Goal: Information Seeking & Learning: Check status

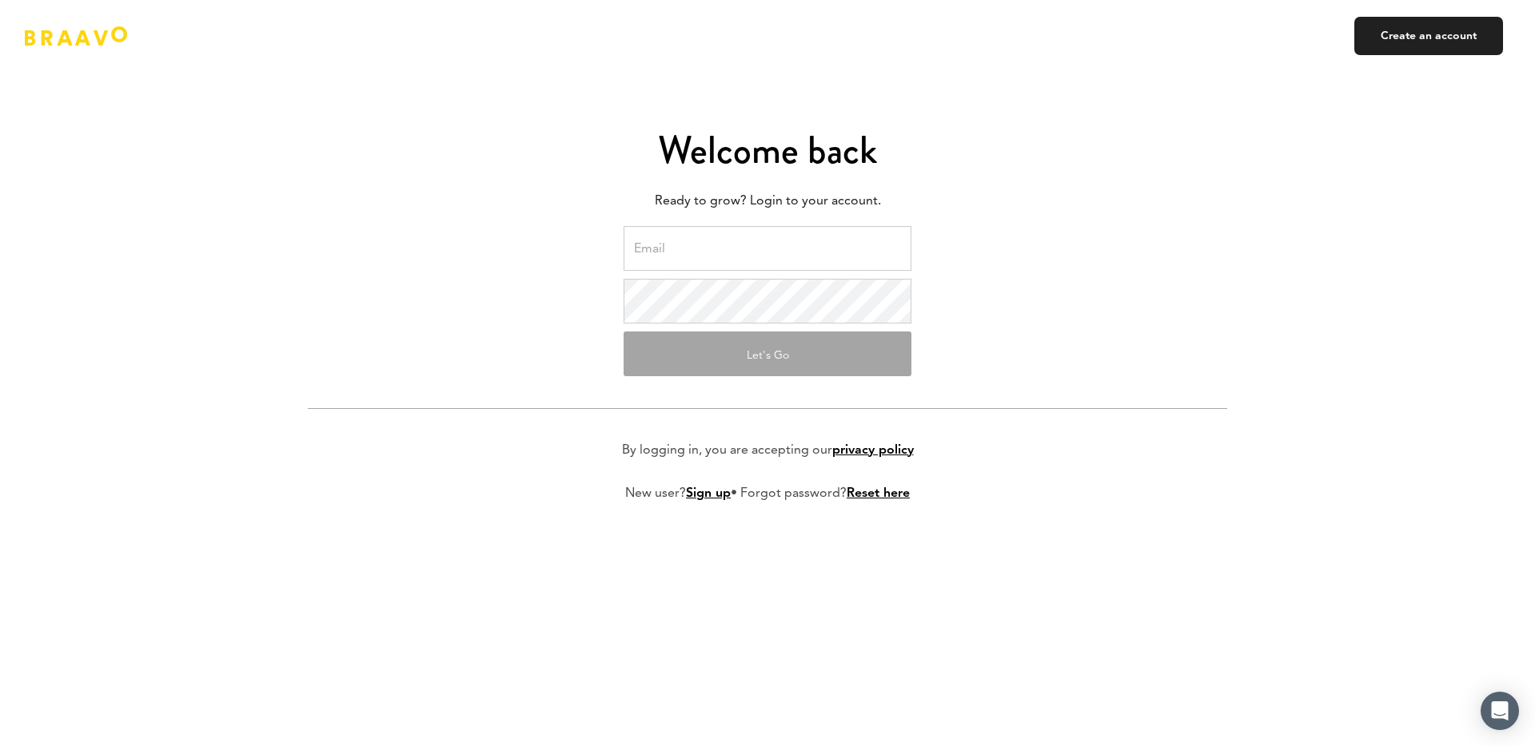
type input "[PERSON_NAME][EMAIL_ADDRESS][DOMAIN_NAME]"
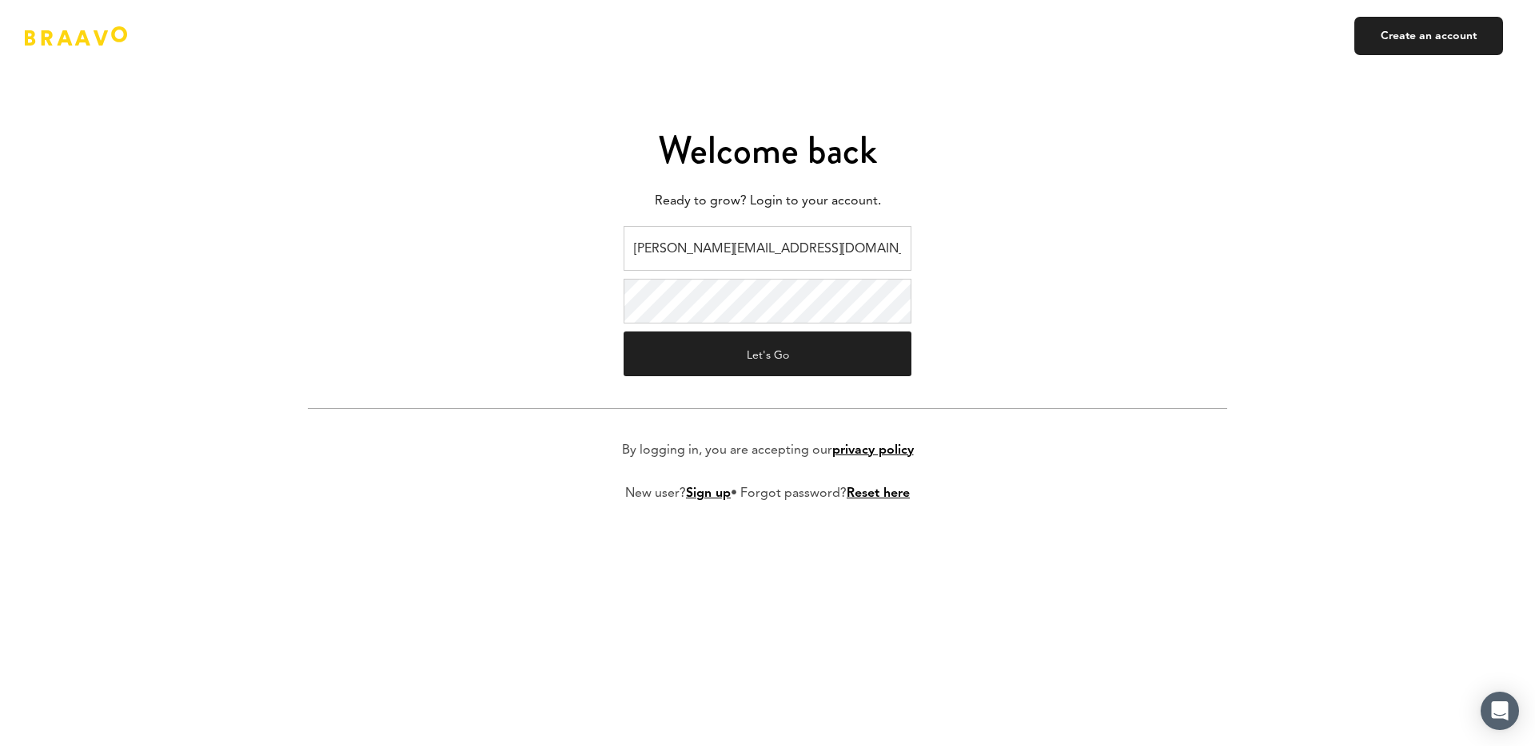
click at [797, 385] on form "[PERSON_NAME][EMAIL_ADDRESS][DOMAIN_NAME] Let's Go By logging in, you are accep…" at bounding box center [767, 376] width 919 height 301
drag, startPoint x: 783, startPoint y: 360, endPoint x: 728, endPoint y: 348, distance: 56.3
click at [783, 360] on button "Let's Go" at bounding box center [767, 354] width 288 height 45
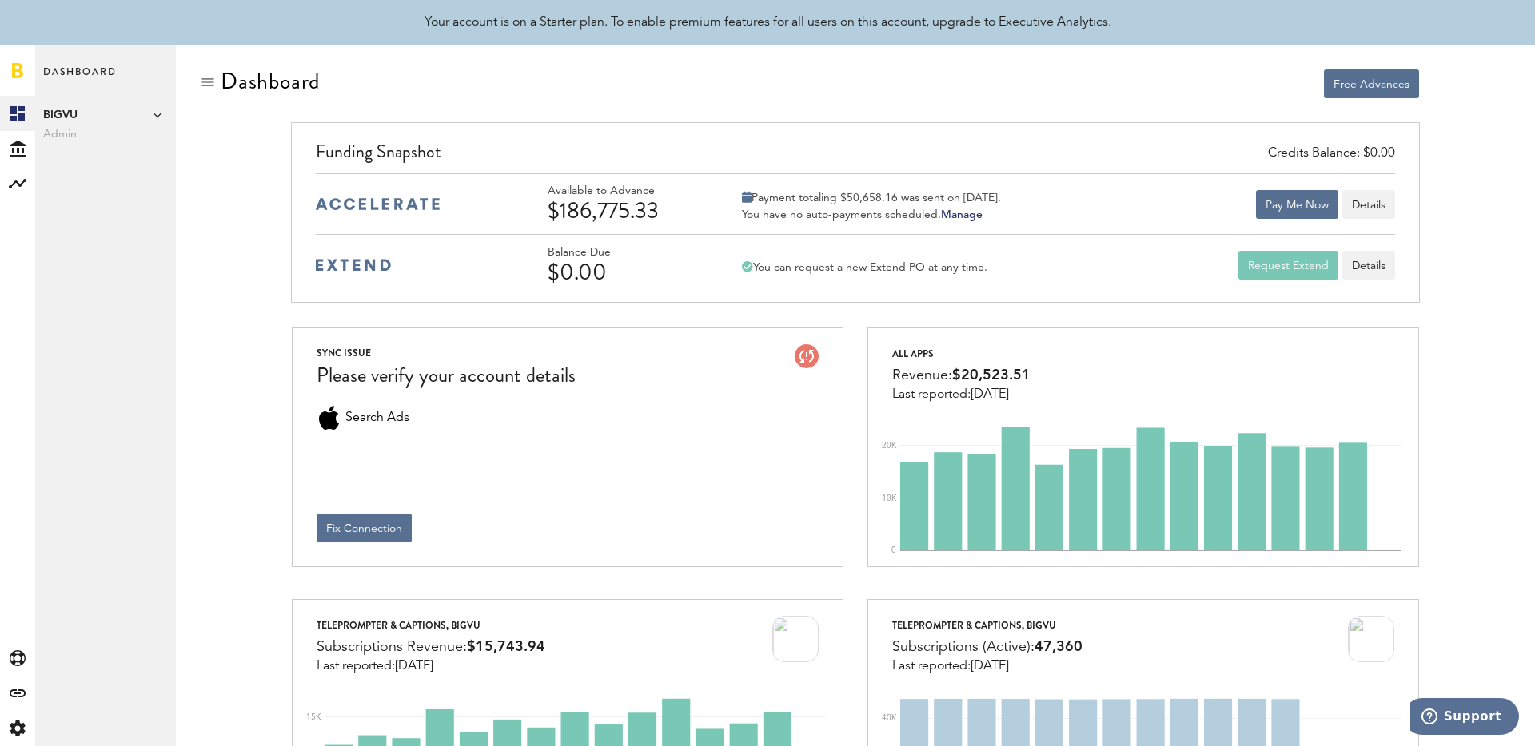
click at [235, 297] on div "Credits Balance: $0.00 Funding Snapshot Available to Advance $186,775.33 Paymen…" at bounding box center [855, 224] width 1311 height 205
click at [15, 184] on rect at bounding box center [17, 183] width 19 height 19
click at [105, 115] on link "Monetization" at bounding box center [105, 113] width 141 height 35
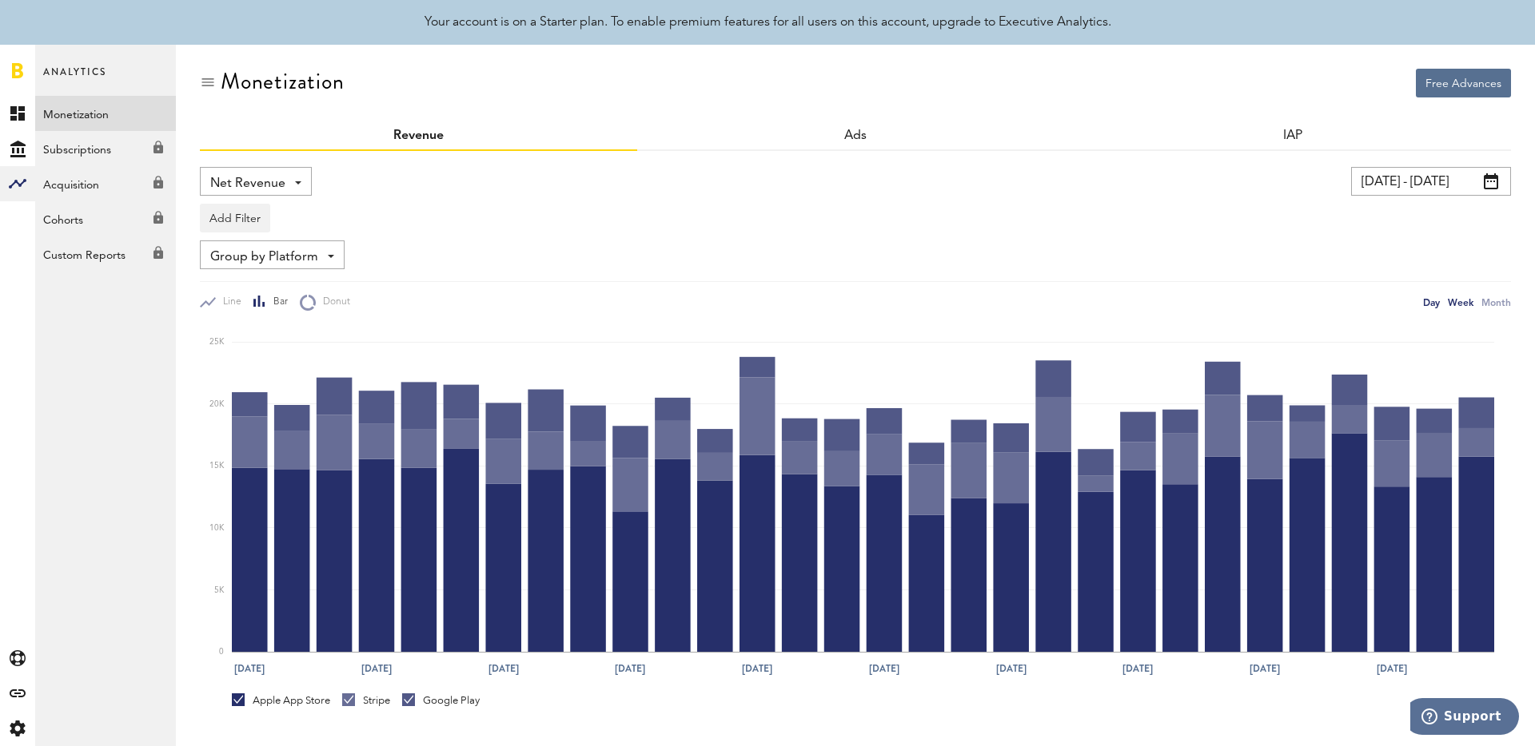
click at [1465, 301] on div "Week" at bounding box center [1460, 302] width 26 height 17
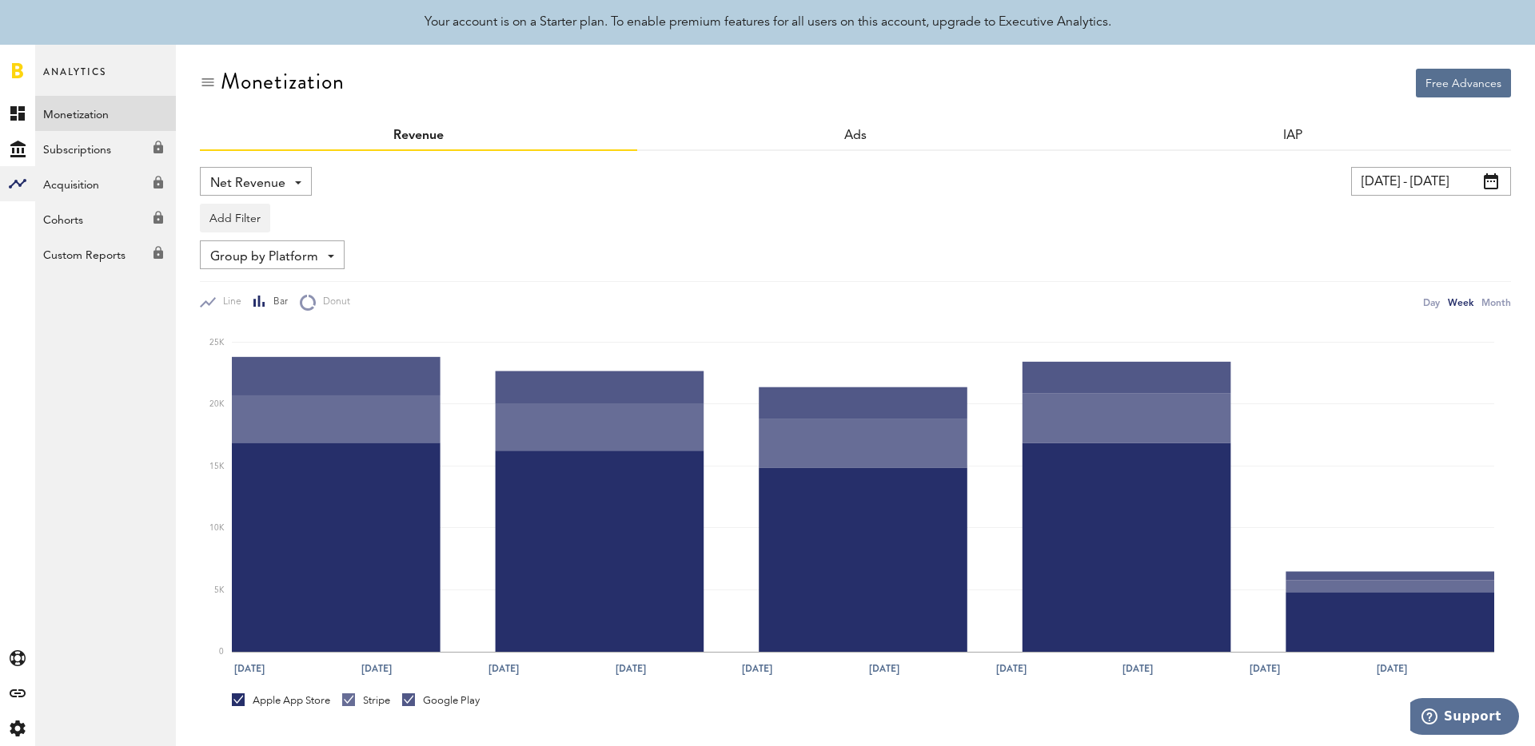
click at [1437, 182] on input "[DATE] - [DATE]" at bounding box center [1431, 181] width 160 height 29
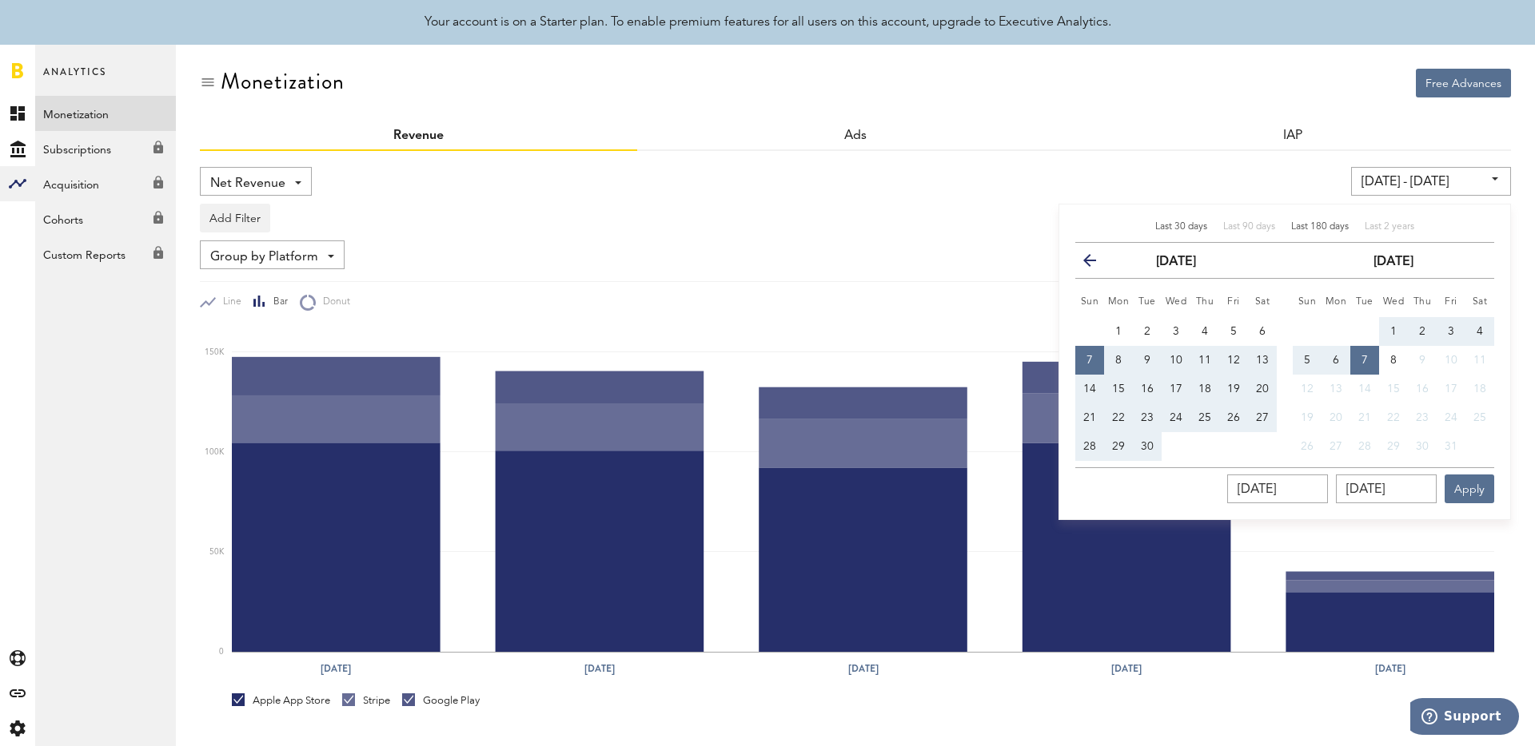
click at [1301, 225] on span "Last 180 days" at bounding box center [1320, 227] width 58 height 10
type input "[DATE] - [DATE]"
type input "[DATE]"
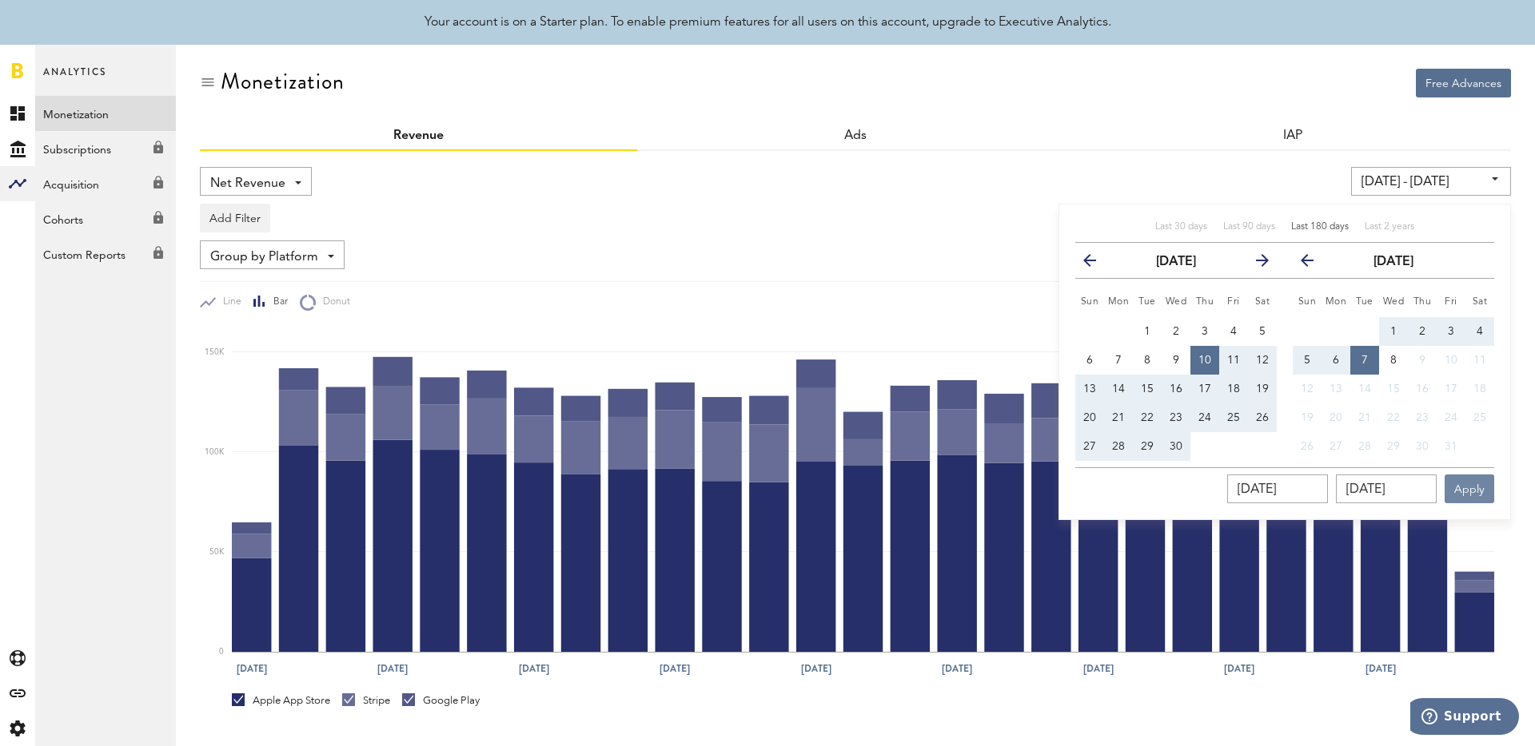
click at [1479, 482] on button "Apply" at bounding box center [1469, 489] width 50 height 29
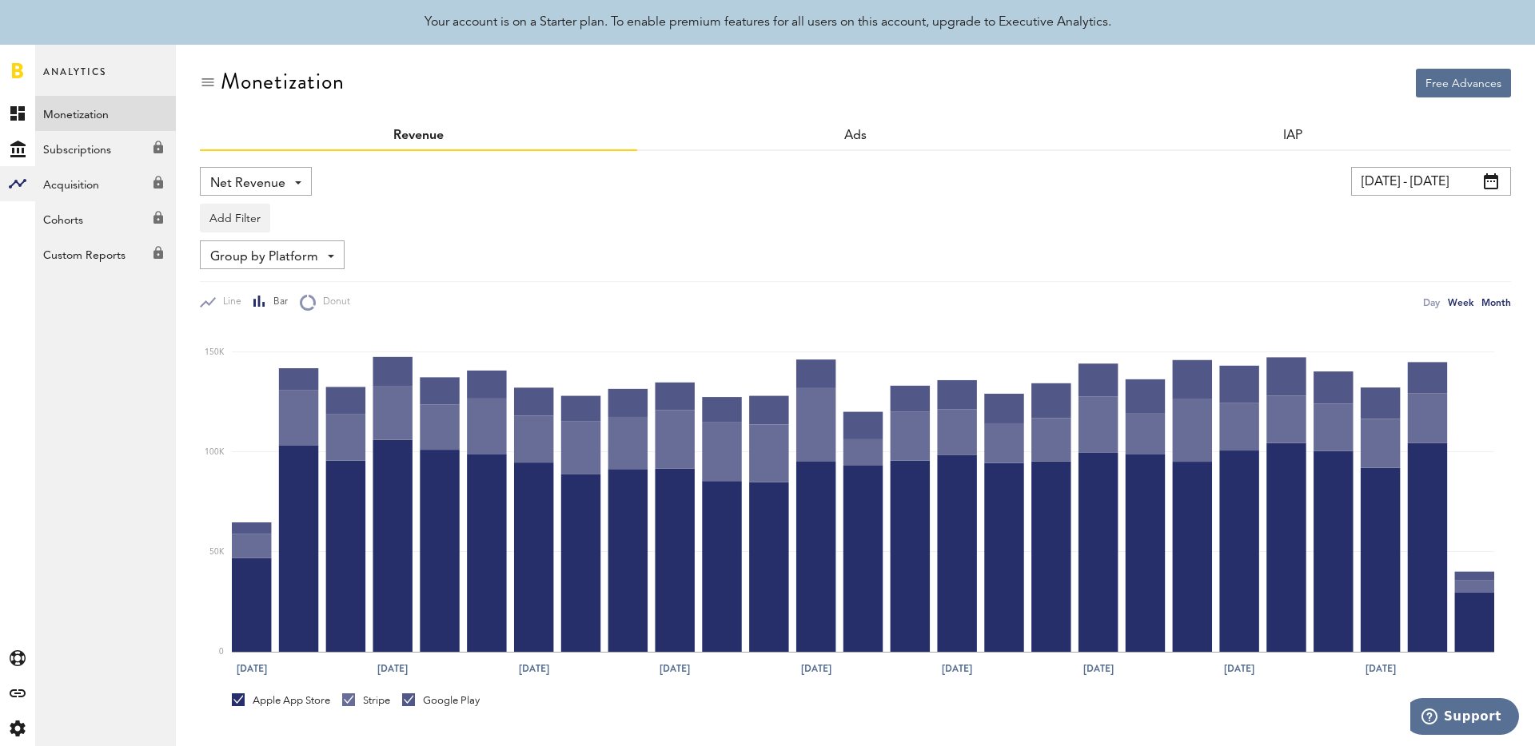
click at [1483, 309] on div "Month" at bounding box center [1496, 302] width 30 height 17
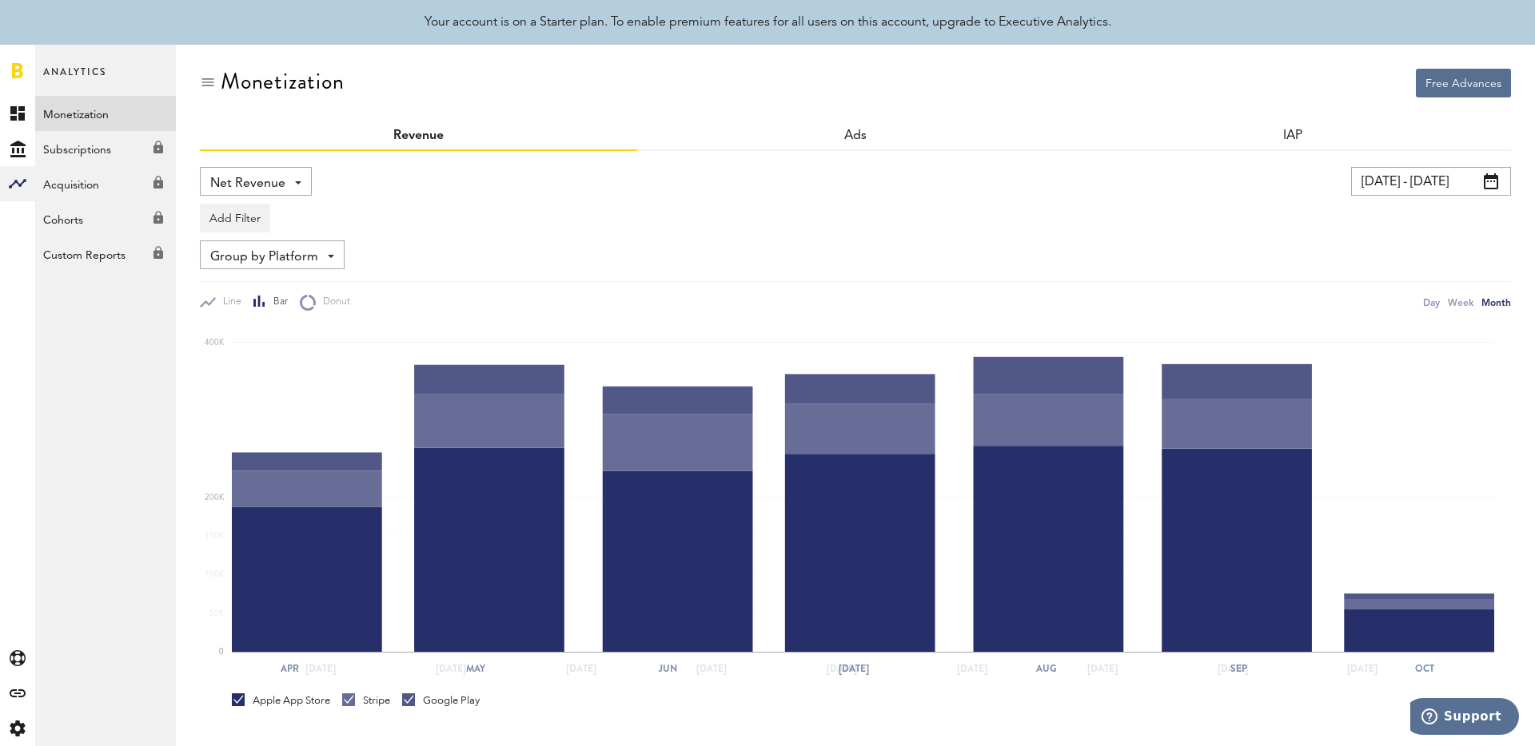
click at [1408, 180] on input "[DATE] - [DATE]" at bounding box center [1431, 181] width 160 height 29
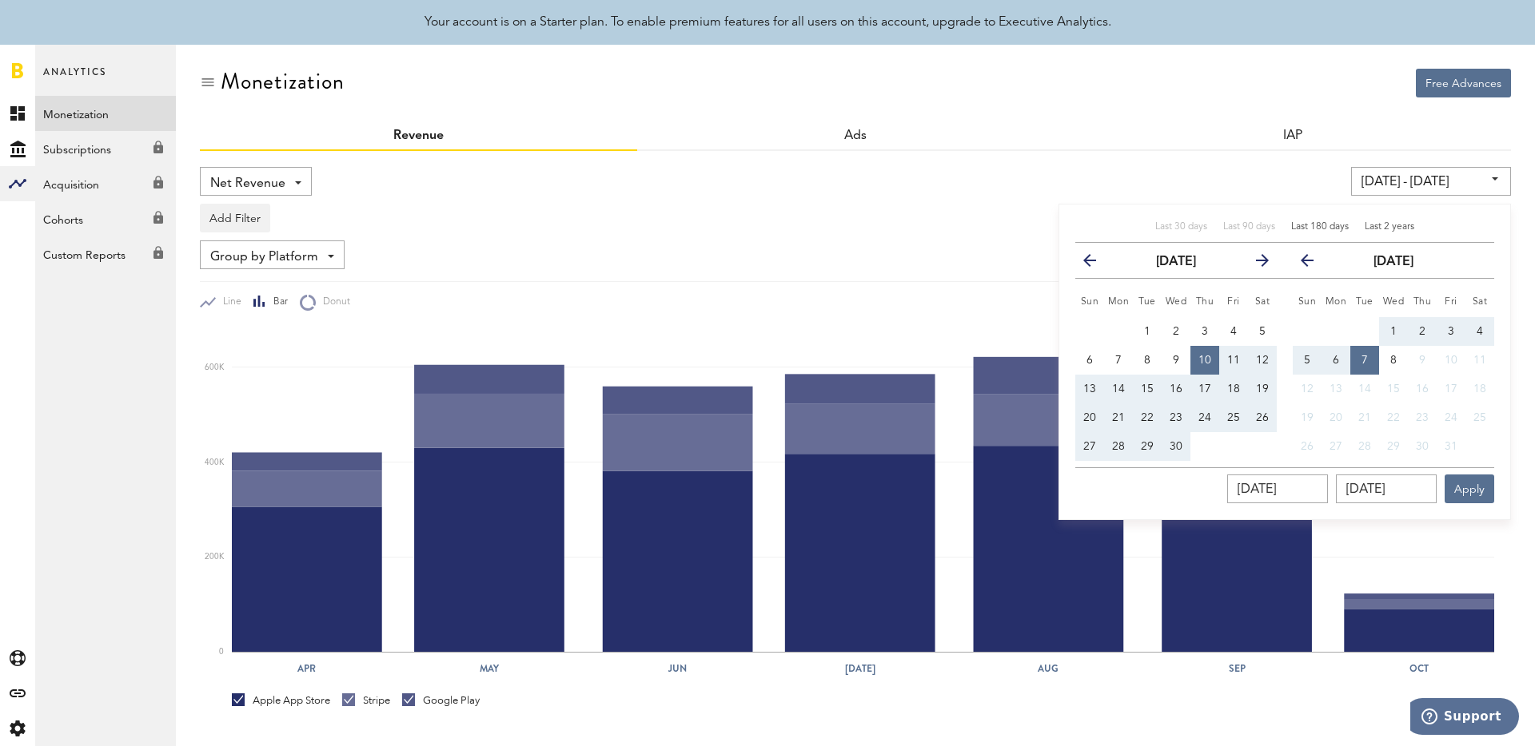
click at [1364, 231] on span "Last 2 years" at bounding box center [1389, 227] width 50 height 10
type input "[DATE] - [DATE]"
type input "[DATE]"
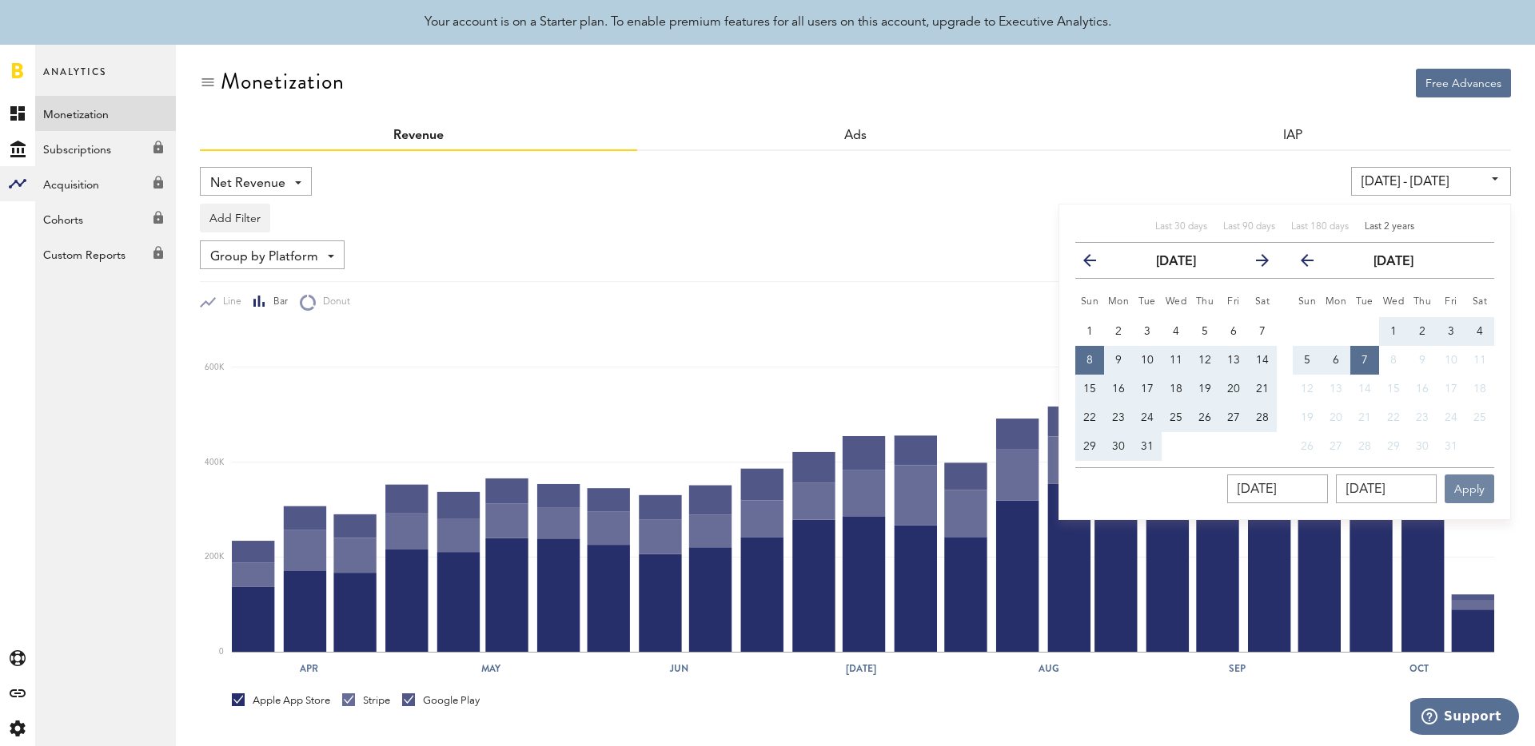
click at [1459, 492] on button "Apply" at bounding box center [1469, 489] width 50 height 29
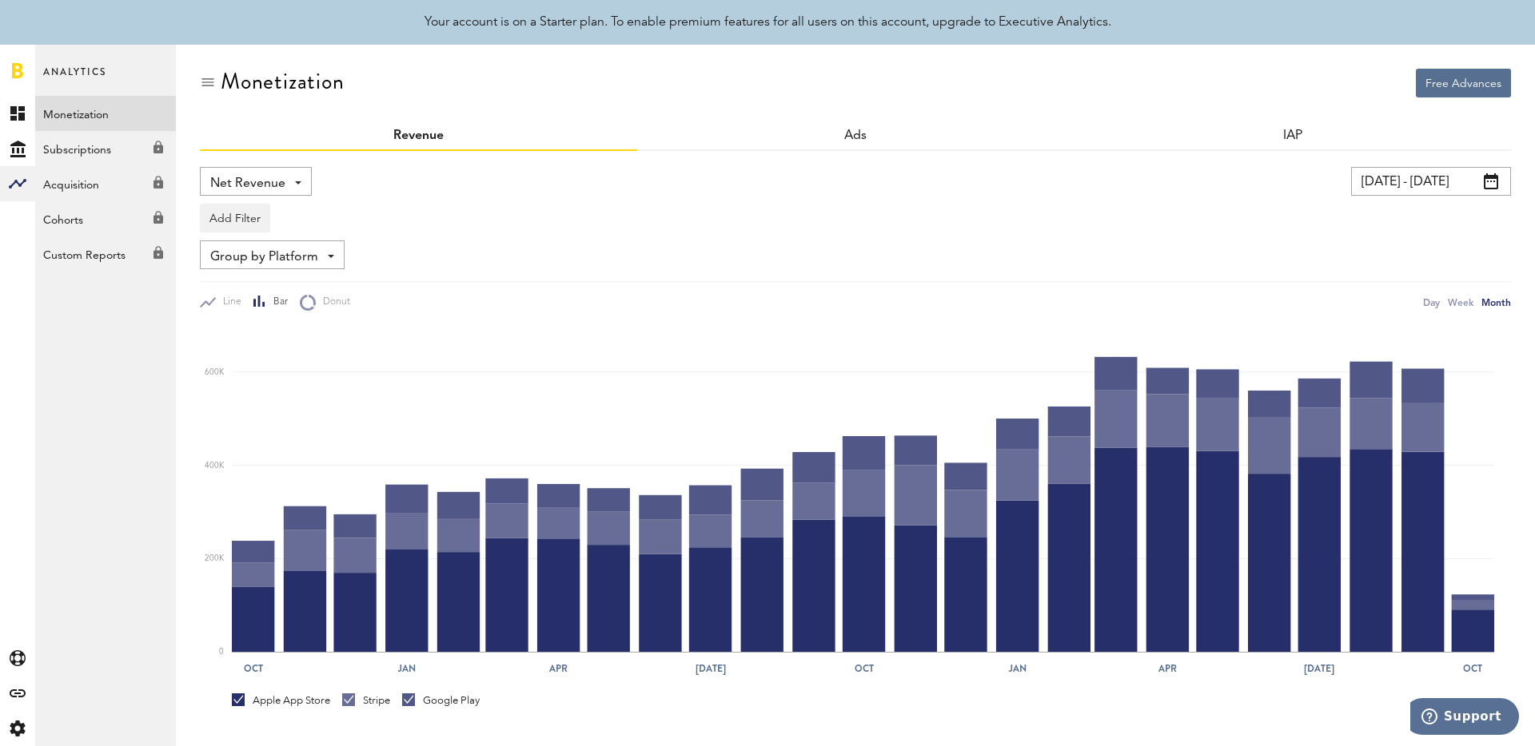
click at [685, 189] on div "Net Revenue Net Revenue Gross Revenue Profit" at bounding box center [515, 181] width 631 height 29
click at [227, 269] on span "Group by Platform" at bounding box center [264, 257] width 108 height 27
click at [285, 247] on span "Group by Platform" at bounding box center [264, 257] width 108 height 27
